Goal: Task Accomplishment & Management: Use online tool/utility

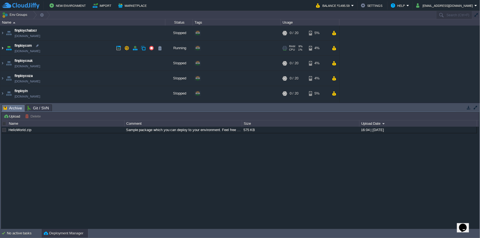
click at [3, 49] on img at bounding box center [2, 48] width 4 height 15
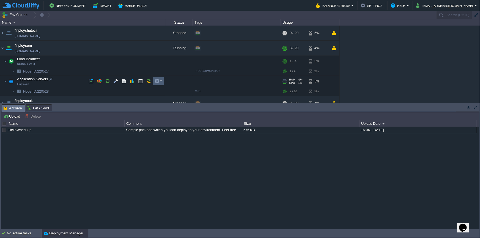
click at [156, 80] on button "button" at bounding box center [157, 81] width 5 height 5
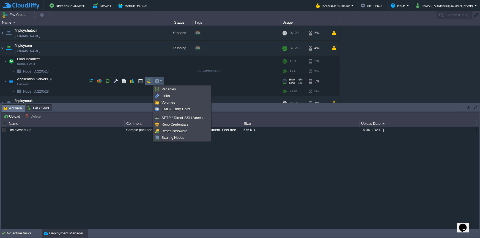
click at [148, 83] on button "button" at bounding box center [148, 81] width 5 height 5
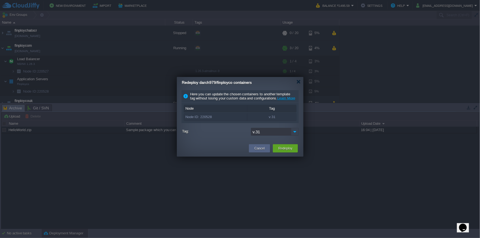
click at [294, 136] on img at bounding box center [295, 132] width 8 height 8
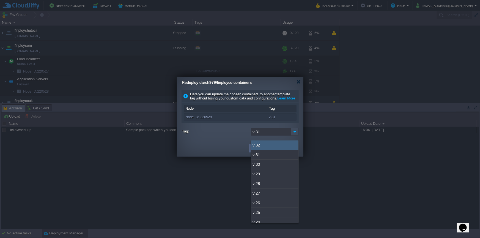
click at [290, 142] on div "v.32" at bounding box center [274, 146] width 47 height 10
type input "v.32"
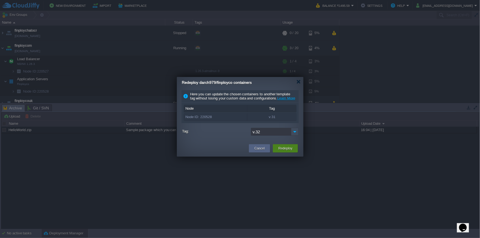
click at [290, 150] on div "Redeploy" at bounding box center [285, 149] width 17 height 8
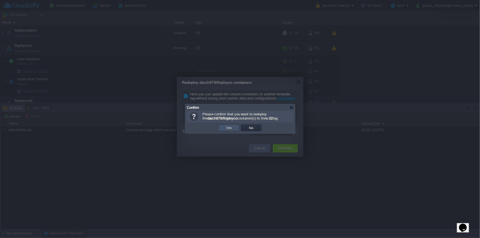
drag, startPoint x: 227, startPoint y: 128, endPoint x: 313, endPoint y: 146, distance: 87.9
click at [227, 128] on button "Yes" at bounding box center [229, 128] width 9 height 5
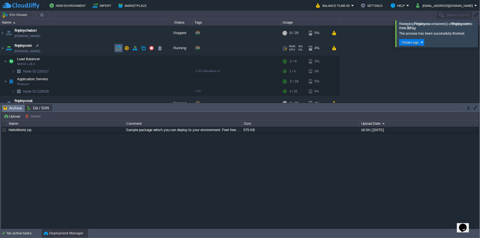
click at [116, 50] on button "button" at bounding box center [118, 48] width 5 height 5
click at [122, 84] on button "button" at bounding box center [124, 81] width 5 height 5
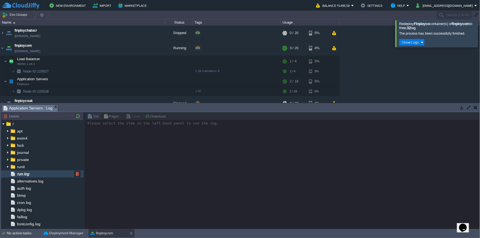
click at [37, 175] on div "run.log" at bounding box center [42, 174] width 83 height 7
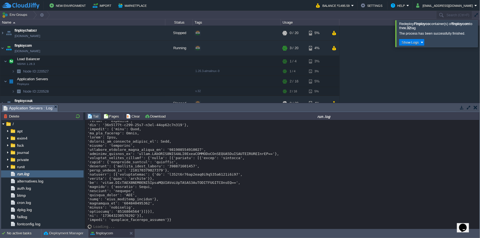
scroll to position [5618, 0]
